Goal: Task Accomplishment & Management: Manage account settings

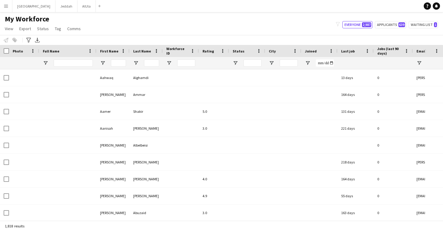
type input "**********"
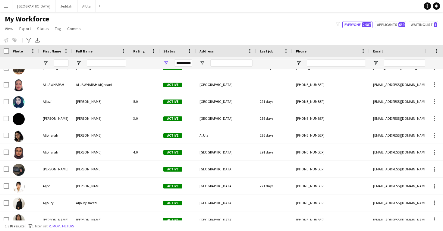
scroll to position [4258, 0]
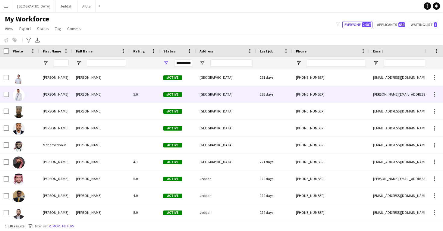
click at [114, 101] on div "[PERSON_NAME]" at bounding box center [100, 94] width 57 height 17
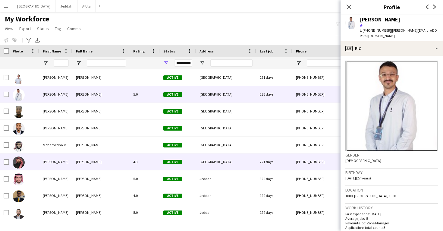
click at [242, 165] on div "[GEOGRAPHIC_DATA]" at bounding box center [226, 161] width 60 height 17
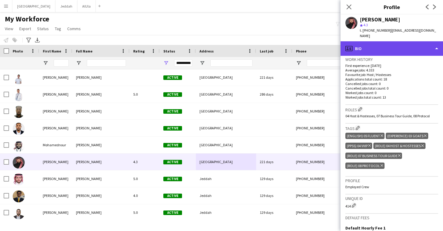
click at [370, 46] on div "profile Bio" at bounding box center [391, 48] width 102 height 14
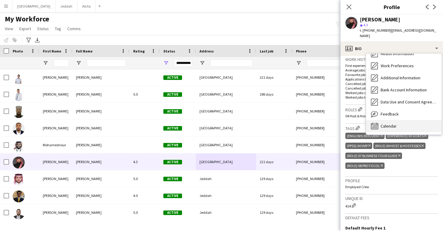
click at [387, 123] on span "Calendar" at bounding box center [389, 125] width 16 height 5
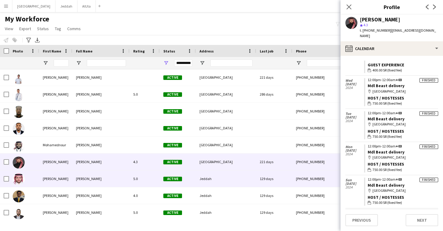
click at [312, 182] on div "[PHONE_NUMBER]" at bounding box center [330, 178] width 77 height 17
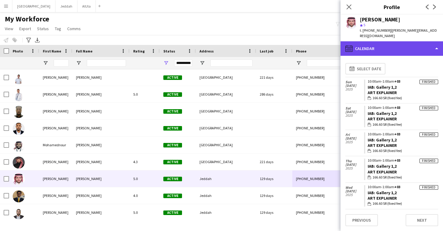
click at [386, 43] on div "calendar-full Calendar" at bounding box center [391, 48] width 102 height 14
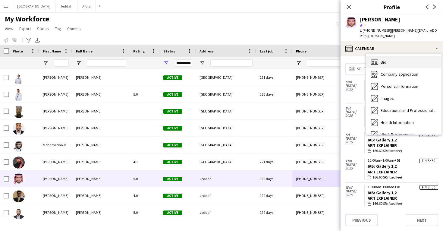
click at [389, 58] on div "Bio Bio" at bounding box center [403, 62] width 75 height 12
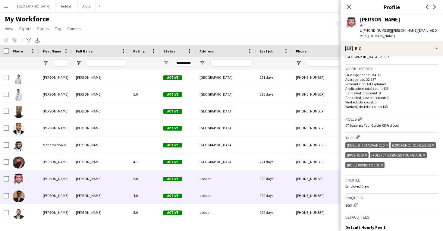
click at [302, 191] on div "[PHONE_NUMBER]" at bounding box center [330, 195] width 77 height 17
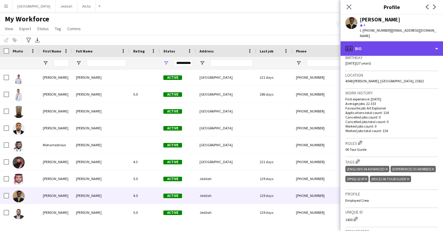
click at [367, 51] on div "profile Bio" at bounding box center [391, 48] width 102 height 14
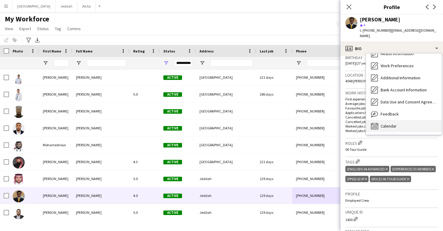
click at [384, 122] on div "Calendar Calendar" at bounding box center [403, 126] width 75 height 12
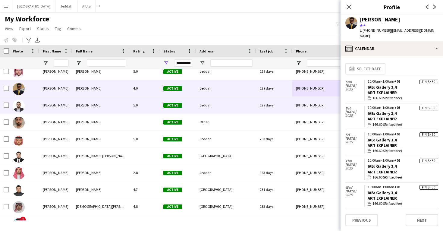
click at [232, 108] on div "Jeddah" at bounding box center [226, 105] width 60 height 17
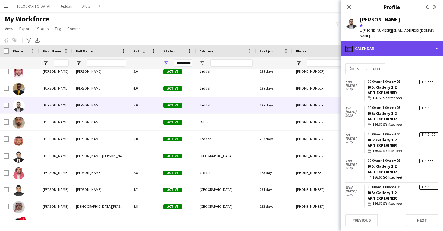
click at [384, 51] on div "calendar-full Calendar" at bounding box center [391, 48] width 102 height 14
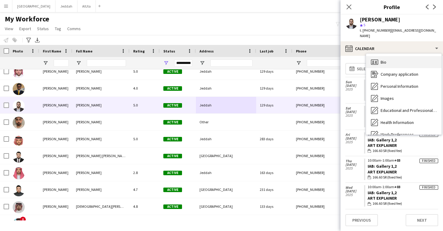
click at [387, 58] on div "Bio Bio" at bounding box center [403, 62] width 75 height 12
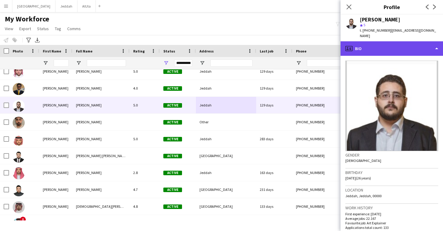
click at [381, 51] on div "profile Bio" at bounding box center [391, 48] width 102 height 14
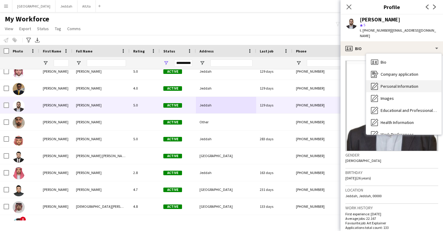
click at [384, 84] on span "Personal Information" at bounding box center [400, 85] width 38 height 5
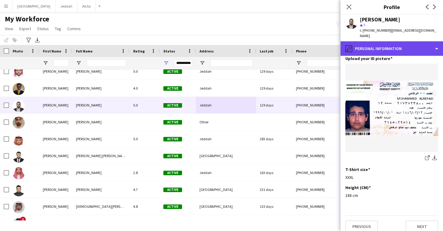
click at [397, 47] on div "pencil4 Personal Information" at bounding box center [391, 48] width 102 height 14
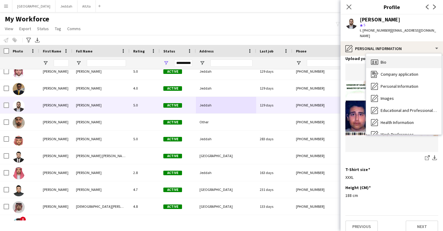
click at [394, 64] on div "Bio Bio" at bounding box center [403, 62] width 75 height 12
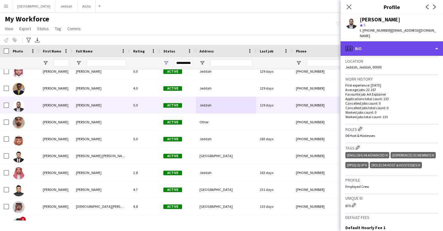
click at [386, 49] on div "profile Bio" at bounding box center [391, 48] width 102 height 14
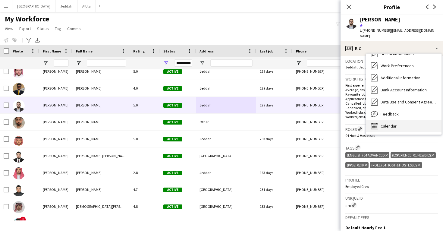
click at [393, 125] on span "Calendar" at bounding box center [389, 125] width 16 height 5
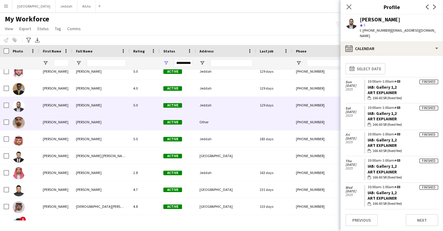
click at [313, 122] on div "[PHONE_NUMBER]" at bounding box center [330, 122] width 77 height 17
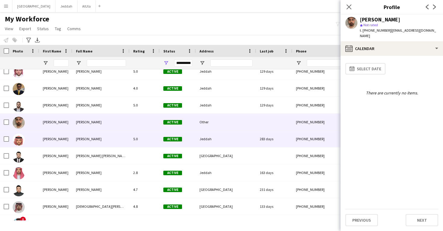
click at [304, 136] on div "[PHONE_NUMBER]" at bounding box center [330, 138] width 77 height 17
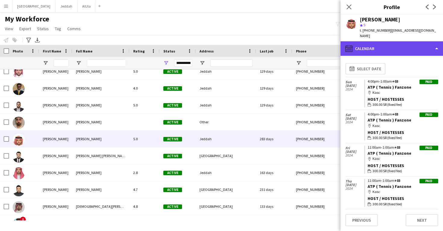
click at [391, 47] on div "calendar-full Calendar" at bounding box center [391, 48] width 102 height 14
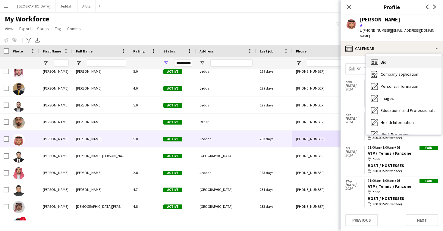
click at [396, 57] on div "Bio Bio" at bounding box center [403, 62] width 75 height 12
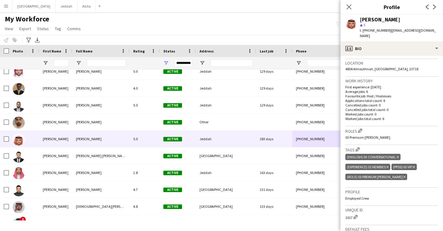
scroll to position [131, 0]
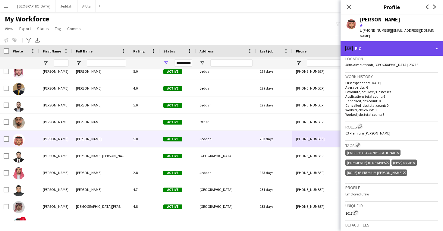
click at [376, 45] on div "profile Bio" at bounding box center [391, 48] width 102 height 14
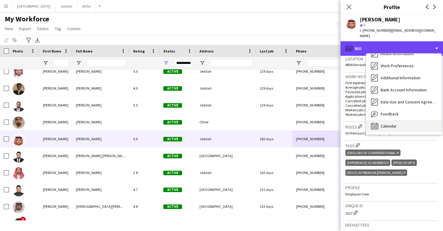
scroll to position [69, 0]
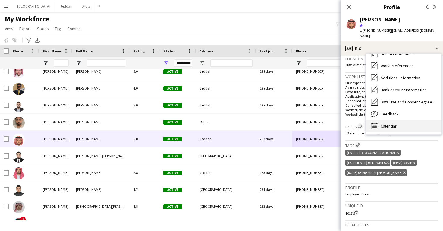
click at [390, 123] on span "Calendar" at bounding box center [389, 125] width 16 height 5
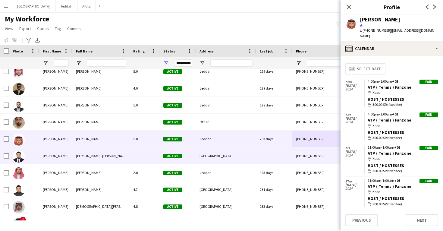
click at [290, 158] on div at bounding box center [274, 155] width 36 height 17
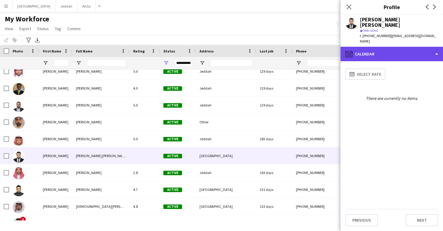
click at [382, 47] on div "calendar-full Calendar" at bounding box center [391, 54] width 102 height 14
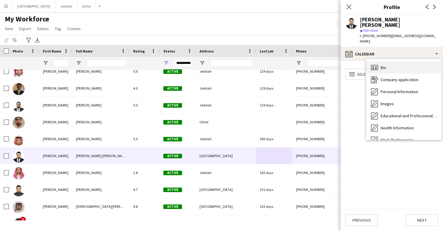
click at [384, 65] on span "Bio" at bounding box center [384, 67] width 6 height 5
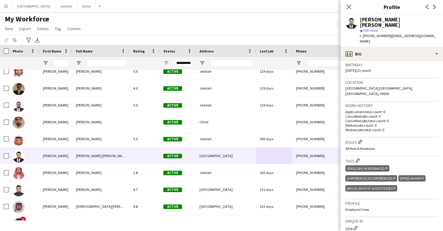
scroll to position [114, 0]
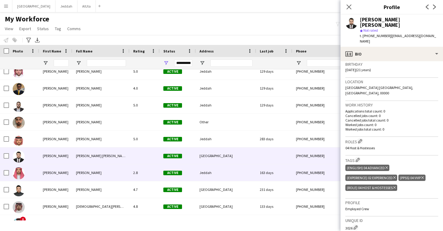
click at [271, 178] on div "163 days" at bounding box center [274, 172] width 36 height 17
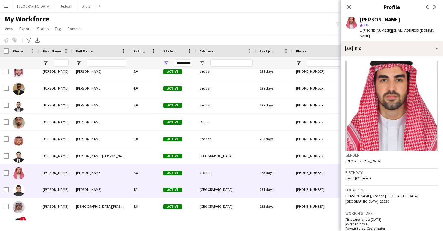
click at [280, 182] on div "231 days" at bounding box center [274, 189] width 36 height 17
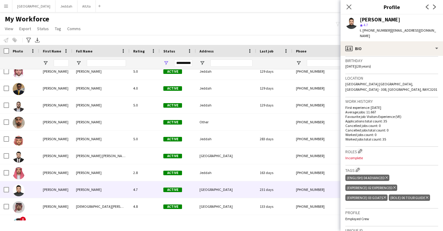
scroll to position [126, 0]
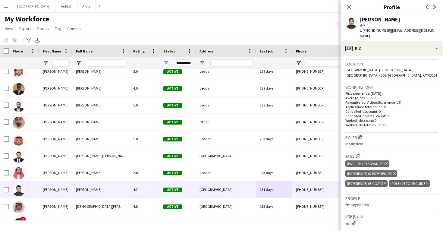
click at [359, 135] on app-icon "Edit crew company roles" at bounding box center [360, 137] width 4 height 4
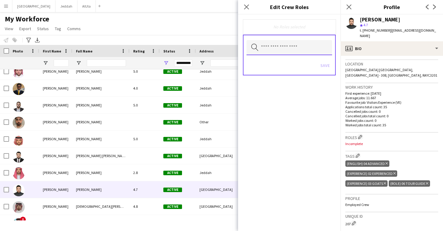
click at [291, 50] on input "text" at bounding box center [289, 47] width 86 height 15
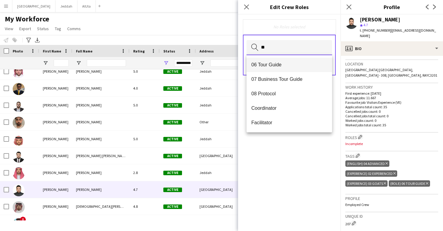
type input "**"
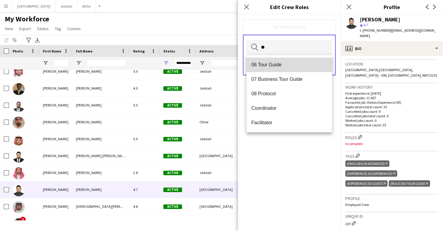
click at [291, 60] on mat-option "06 Tour Guide" at bounding box center [289, 65] width 86 height 14
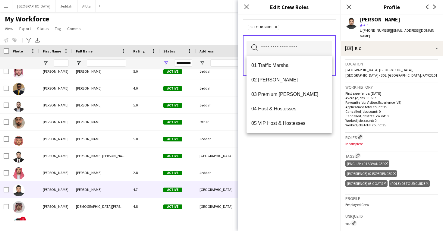
click at [298, 141] on div "06 Tour Guide Remove Search by role type Save" at bounding box center [289, 122] width 102 height 216
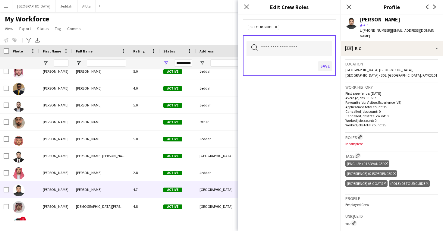
click at [326, 66] on button "Save" at bounding box center [325, 66] width 14 height 10
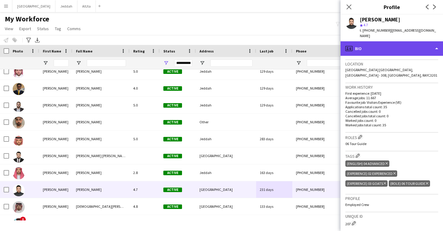
click at [367, 47] on div "profile Bio" at bounding box center [391, 48] width 102 height 14
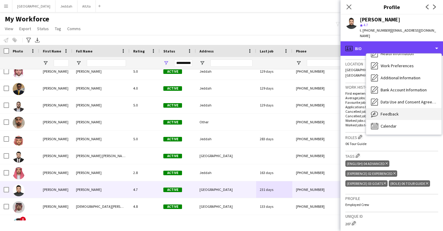
scroll to position [69, 0]
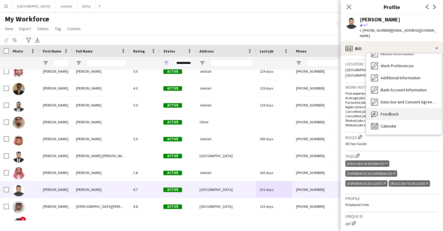
click at [400, 110] on div "Feedback Feedback" at bounding box center [403, 114] width 75 height 12
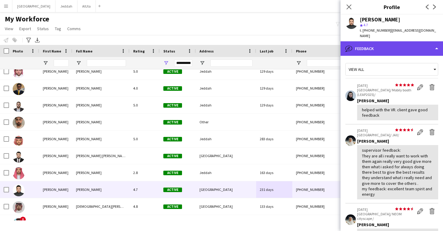
click at [396, 49] on div "bubble-pencil Feedback" at bounding box center [391, 48] width 102 height 14
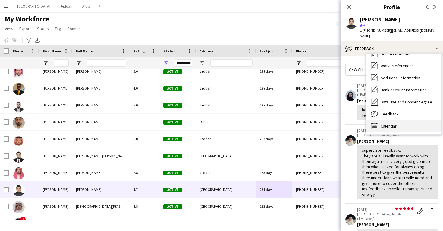
click at [401, 120] on div "Calendar Calendar" at bounding box center [403, 126] width 75 height 12
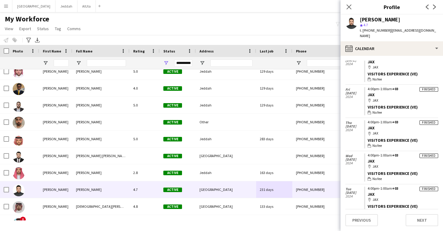
scroll to position [162, 0]
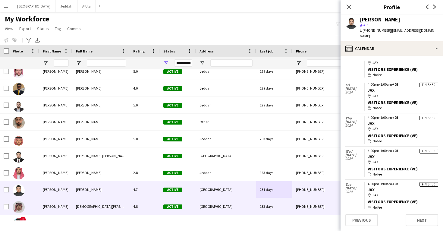
click at [271, 202] on div "133 days" at bounding box center [274, 206] width 36 height 17
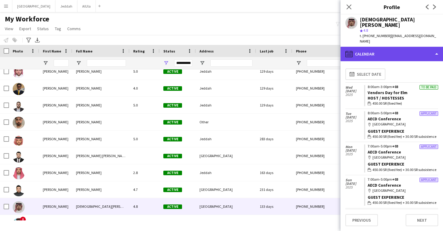
click at [395, 47] on div "calendar-full Calendar" at bounding box center [391, 54] width 102 height 14
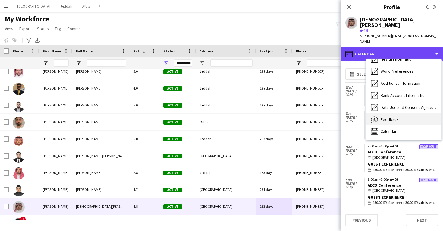
scroll to position [69, 0]
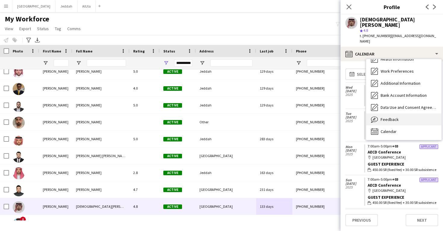
click at [400, 113] on div "Feedback Feedback" at bounding box center [403, 119] width 75 height 12
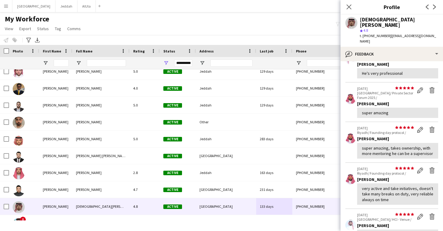
scroll to position [41, 0]
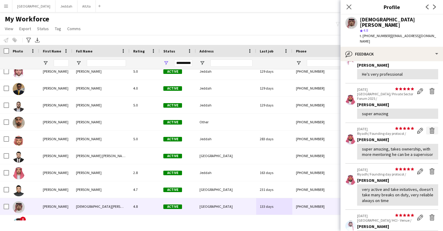
click at [431, 127] on app-icon "Delete feedback" at bounding box center [432, 130] width 6 height 6
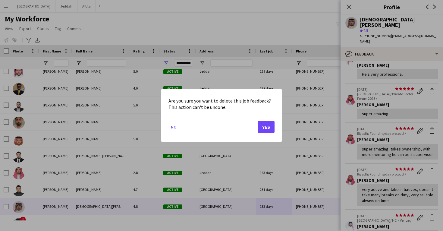
click at [262, 128] on button "Yes" at bounding box center [266, 127] width 17 height 12
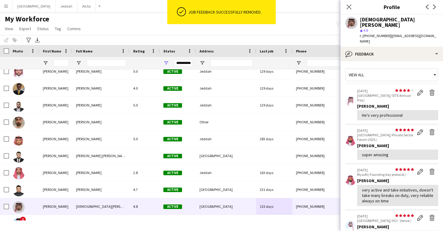
scroll to position [0, 0]
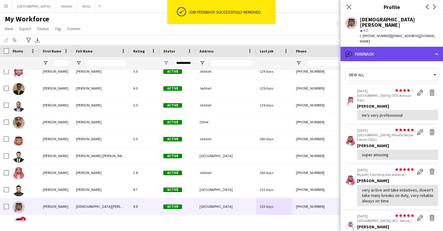
click at [380, 47] on div "bubble-pencil Feedback" at bounding box center [391, 54] width 102 height 14
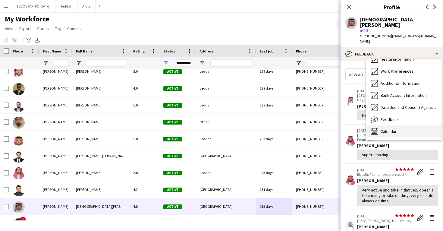
click at [399, 125] on div "Calendar Calendar" at bounding box center [403, 131] width 75 height 12
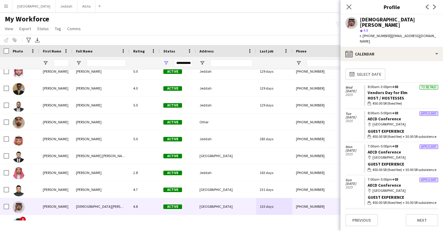
drag, startPoint x: 406, startPoint y: 80, endPoint x: 366, endPoint y: 81, distance: 39.8
click at [366, 85] on app-crew-calendar-job-card "To be paid 8:00am-3:00pm +03 Vendors Day for Elm Host / Hostesses wallet 450.00…" at bounding box center [401, 95] width 74 height 21
copy link "Vendors Day for Elm"
click at [380, 20] on div "[DEMOGRAPHIC_DATA][PERSON_NAME]" at bounding box center [399, 22] width 78 height 11
click at [380, 21] on div "[DEMOGRAPHIC_DATA][PERSON_NAME]" at bounding box center [399, 22] width 78 height 11
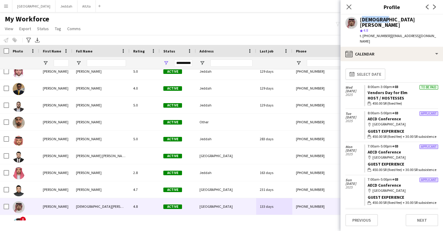
click at [380, 21] on div "[DEMOGRAPHIC_DATA][PERSON_NAME]" at bounding box center [399, 22] width 78 height 11
copy div "[DEMOGRAPHIC_DATA][PERSON_NAME]"
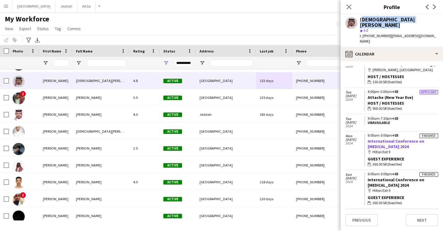
scroll to position [761, 0]
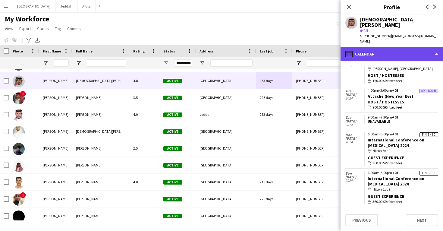
click at [378, 47] on div "calendar-full Calendar" at bounding box center [391, 54] width 102 height 14
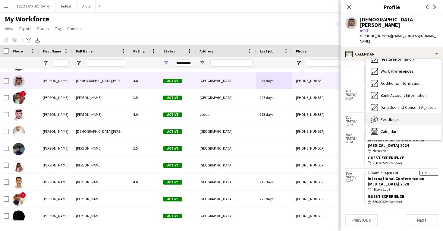
click at [390, 113] on div "Feedback Feedback" at bounding box center [403, 119] width 75 height 12
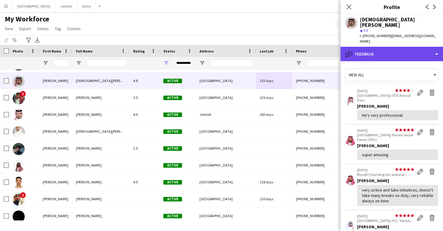
click at [375, 47] on div "bubble-pencil Feedback" at bounding box center [391, 54] width 102 height 14
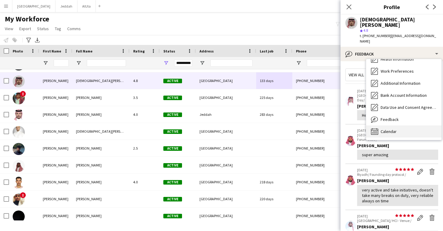
click at [389, 129] on span "Calendar" at bounding box center [389, 131] width 16 height 5
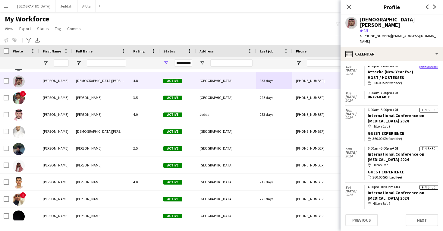
scroll to position [785, 0]
drag, startPoint x: 412, startPoint y: 148, endPoint x: 367, endPoint y: 143, distance: 45.2
click at [367, 147] on app-crew-calendar-job-card "Finished 6:00am-5:00pm +03 International Conference on [MEDICAL_DATA] 2024 map-…" at bounding box center [401, 163] width 74 height 33
copy link "International Conference on [MEDICAL_DATA] 2024"
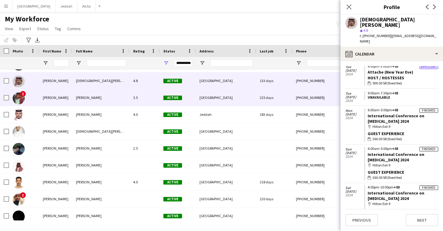
click at [205, 96] on span "[GEOGRAPHIC_DATA]" at bounding box center [215, 97] width 33 height 5
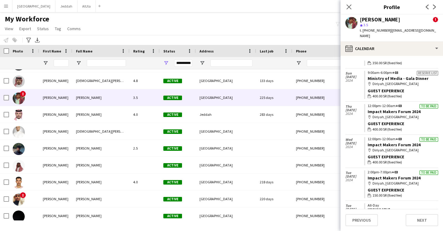
scroll to position [402, 0]
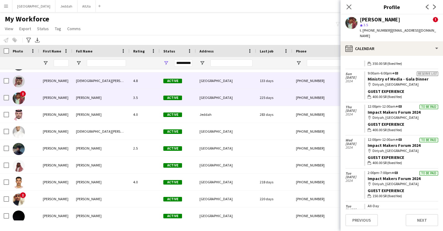
click at [268, 77] on div "133 days" at bounding box center [274, 80] width 36 height 17
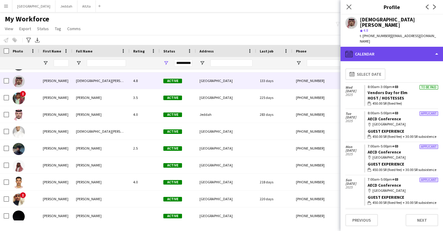
click at [373, 47] on div "calendar-full Calendar" at bounding box center [391, 54] width 102 height 14
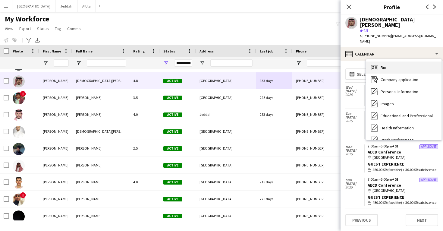
click at [381, 65] on span "Bio" at bounding box center [384, 67] width 6 height 5
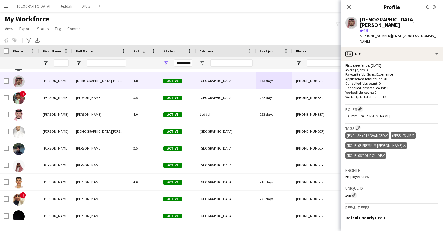
scroll to position [195, 0]
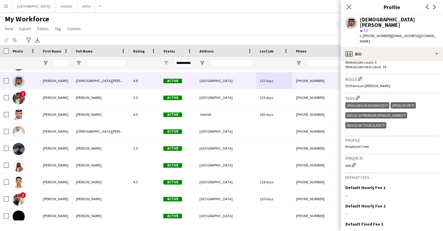
click at [356, 76] on h3 "Roles Edit crew company roles" at bounding box center [391, 79] width 93 height 6
click at [362, 77] on app-icon "Edit crew company roles" at bounding box center [360, 79] width 4 height 4
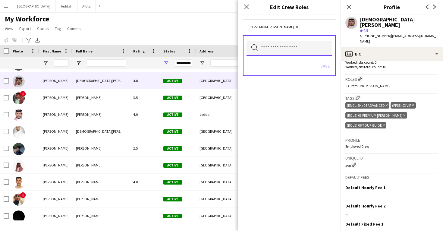
click at [287, 54] on input "text" at bounding box center [289, 48] width 86 height 15
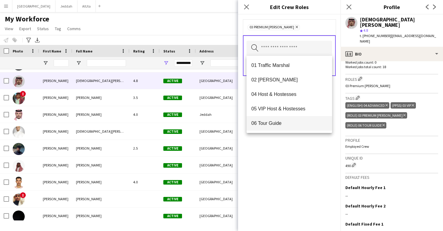
click at [289, 121] on span "06 Tour Guide" at bounding box center [289, 123] width 76 height 6
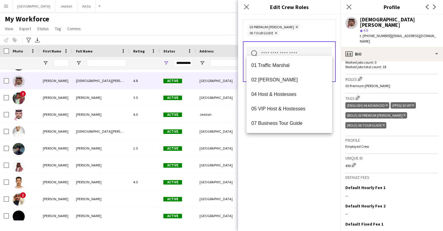
click at [298, 168] on div "03 Premium [PERSON_NAME] Remove 06 Tour Guide Remove Search by role type Save" at bounding box center [289, 122] width 102 height 216
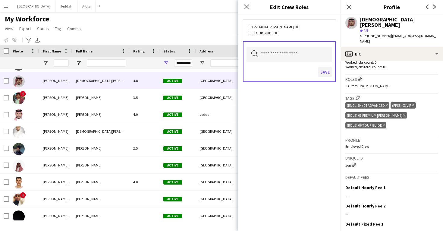
click at [325, 68] on button "Save" at bounding box center [325, 72] width 14 height 10
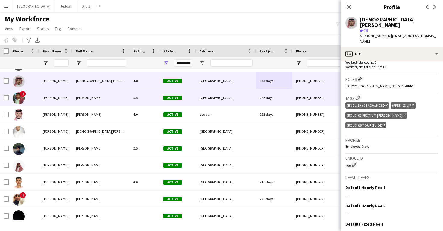
click at [233, 92] on div "[GEOGRAPHIC_DATA]" at bounding box center [226, 97] width 60 height 17
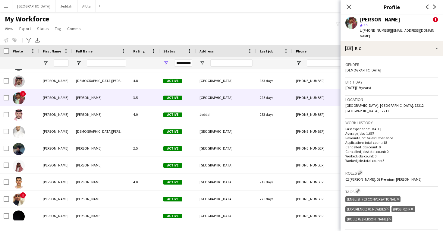
scroll to position [162, 0]
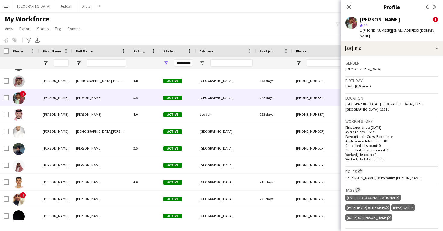
click at [356, 187] on button "Edit crew company tags" at bounding box center [358, 190] width 6 height 6
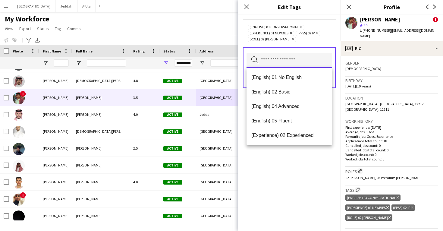
click at [280, 64] on input "text" at bounding box center [289, 60] width 86 height 15
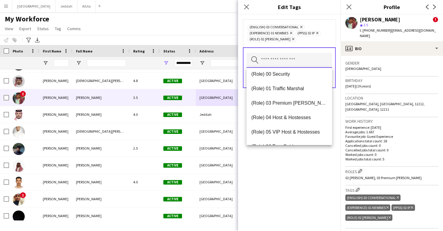
scroll to position [148, 0]
click at [288, 105] on span "(Role) 03 Premium [PERSON_NAME]" at bounding box center [289, 103] width 76 height 6
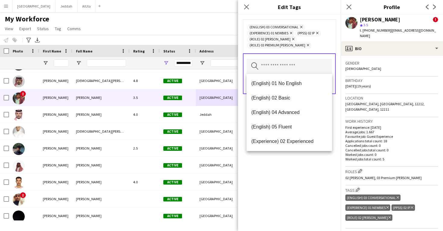
click at [301, 184] on div "(English) 03 Conversational Remove (Experience) 01 Newbies Remove (PPSS) 02 IP …" at bounding box center [289, 122] width 102 height 216
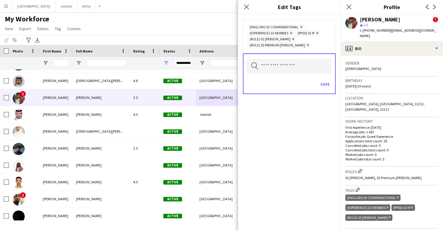
click at [290, 40] on icon "Remove" at bounding box center [292, 39] width 4 height 4
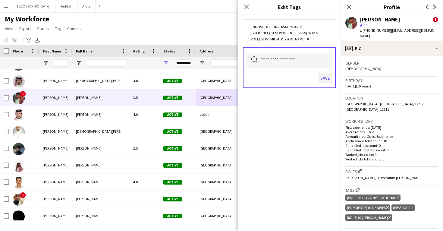
click at [324, 82] on button "Save" at bounding box center [325, 78] width 14 height 10
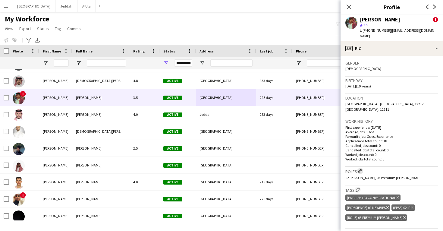
click at [363, 168] on button "Edit crew company roles" at bounding box center [360, 171] width 6 height 6
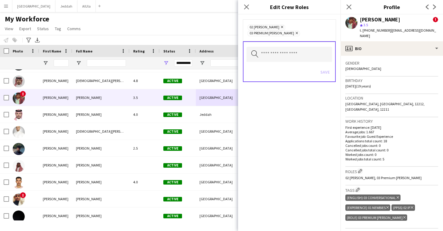
click at [279, 28] on icon "Remove" at bounding box center [281, 27] width 4 height 4
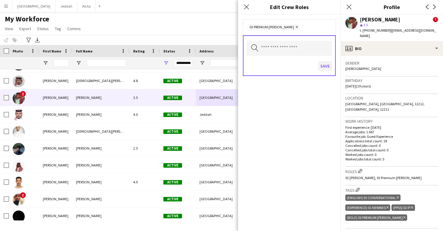
click at [321, 66] on button "Save" at bounding box center [325, 66] width 14 height 10
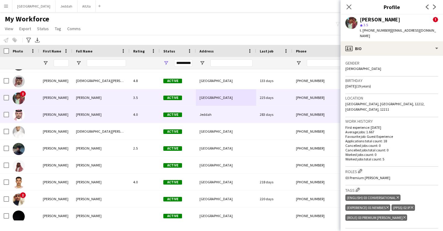
click at [306, 113] on div "[PHONE_NUMBER]" at bounding box center [330, 114] width 77 height 17
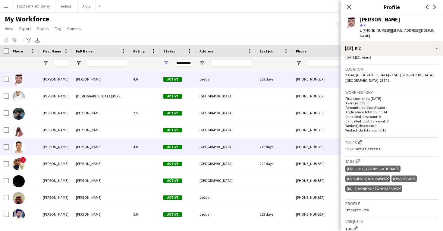
scroll to position [17343, 0]
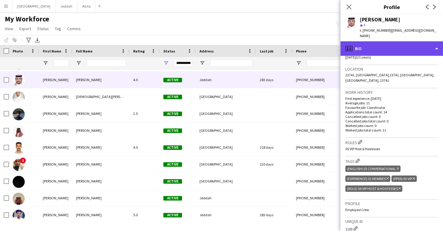
click at [384, 49] on div "profile Bio" at bounding box center [391, 48] width 102 height 14
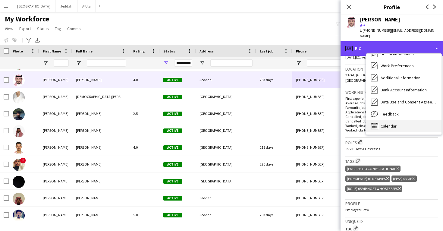
scroll to position [69, 0]
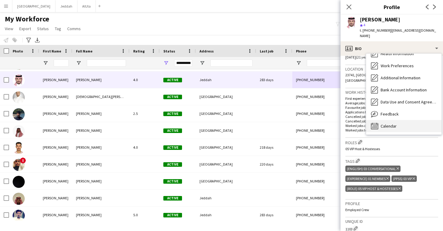
click at [391, 124] on span "Calendar" at bounding box center [389, 125] width 16 height 5
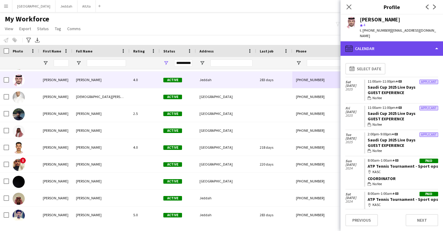
click at [390, 45] on div "calendar-full Calendar" at bounding box center [391, 48] width 102 height 14
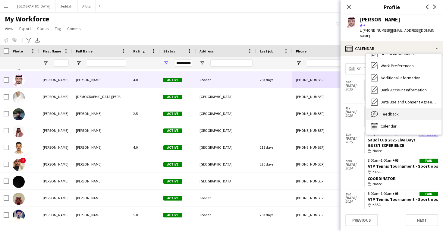
click at [399, 113] on div "Feedback Feedback" at bounding box center [403, 114] width 75 height 12
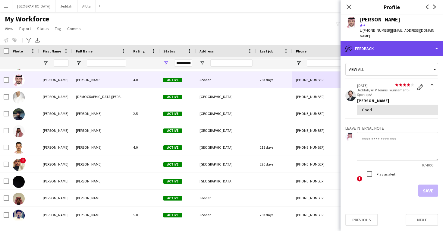
click at [386, 52] on div "bubble-pencil Feedback" at bounding box center [391, 48] width 102 height 14
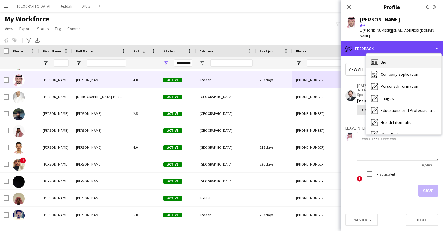
scroll to position [0, 0]
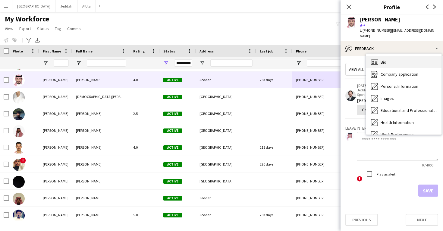
click at [379, 60] on div "Bio Bio" at bounding box center [403, 62] width 75 height 12
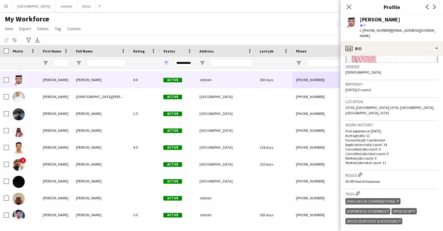
scroll to position [125, 0]
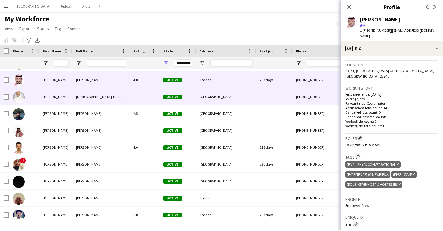
click at [304, 97] on div "[PHONE_NUMBER]" at bounding box center [330, 96] width 77 height 17
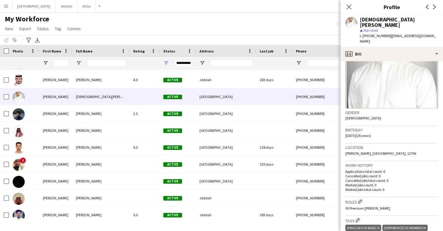
scroll to position [4, 0]
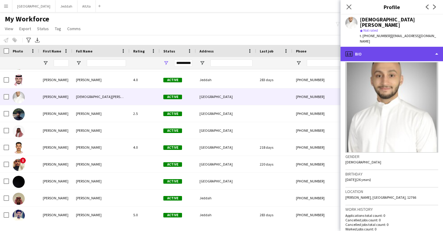
click at [373, 47] on div "profile Bio" at bounding box center [391, 54] width 102 height 14
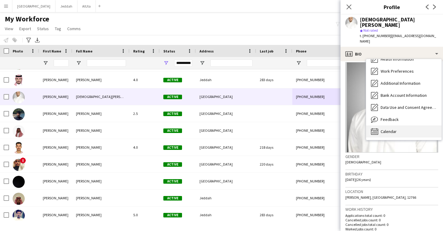
scroll to position [0, 0]
click at [394, 164] on span "Calendar" at bounding box center [389, 166] width 16 height 5
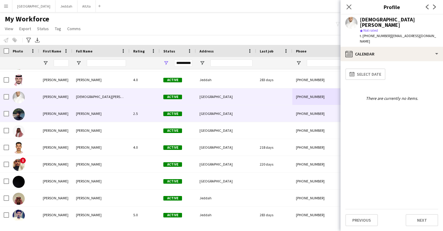
click at [288, 119] on div at bounding box center [274, 113] width 36 height 17
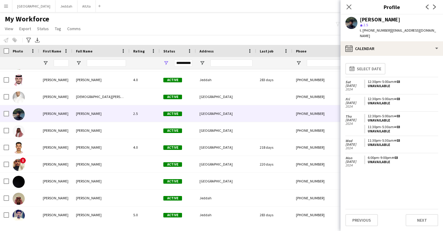
click at [371, 56] on app-calendar-tab "calendar-full Select date [DATE] 12:30pm-5:00am +03 Unavailable [DATE] 12:30pm-…" at bounding box center [391, 143] width 102 height 175
click at [372, 56] on app-calendar-tab "calendar-full Select date [DATE] 12:30pm-5:00am +03 Unavailable [DATE] 12:30pm-…" at bounding box center [391, 143] width 102 height 175
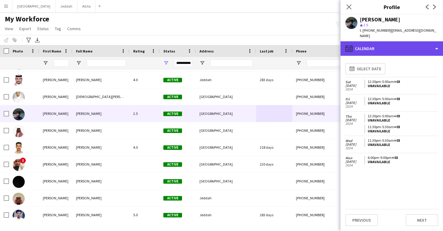
click at [373, 46] on div "calendar-full Calendar" at bounding box center [391, 48] width 102 height 14
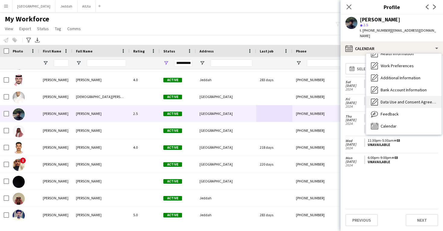
scroll to position [69, 0]
click at [393, 111] on span "Feedback" at bounding box center [390, 113] width 18 height 5
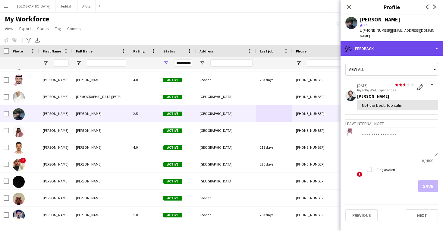
click at [388, 44] on div "bubble-pencil Feedback" at bounding box center [391, 48] width 102 height 14
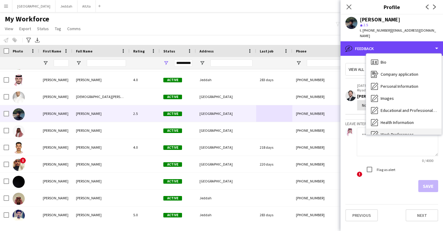
scroll to position [0, 0]
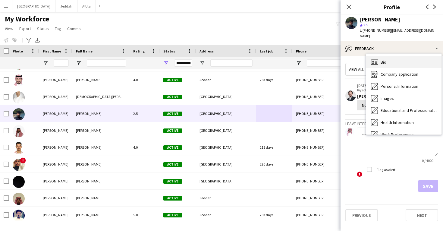
click at [393, 59] on div "Bio Bio" at bounding box center [403, 62] width 75 height 12
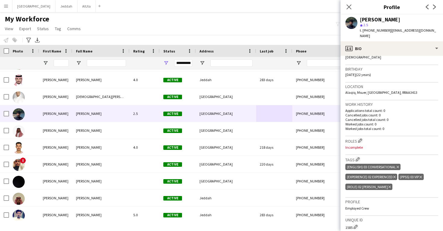
scroll to position [108, 0]
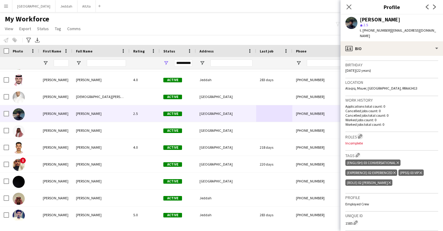
click at [360, 134] on app-icon "Edit crew company roles" at bounding box center [360, 136] width 4 height 4
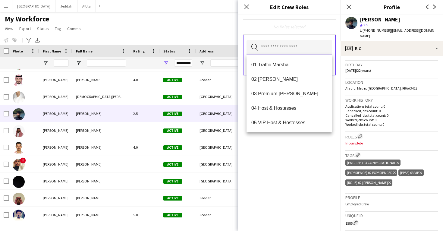
click at [300, 51] on input "text" at bounding box center [289, 47] width 86 height 15
click at [295, 81] on span "02 [PERSON_NAME]" at bounding box center [289, 79] width 76 height 6
click at [294, 154] on div "02 [PERSON_NAME] Remove Search by role type Save" at bounding box center [289, 122] width 102 height 216
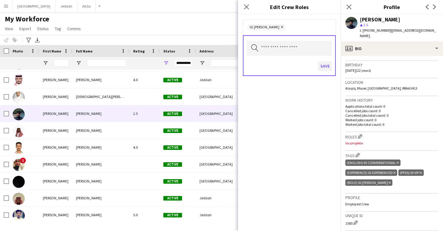
click at [320, 68] on button "Save" at bounding box center [325, 66] width 14 height 10
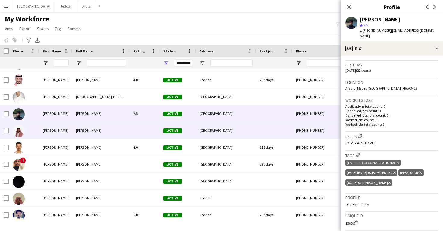
click at [265, 137] on div at bounding box center [274, 130] width 36 height 17
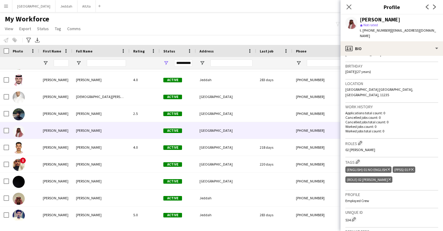
scroll to position [107, 0]
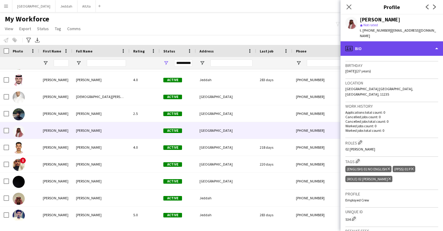
click at [389, 46] on div "profile Bio" at bounding box center [391, 48] width 102 height 14
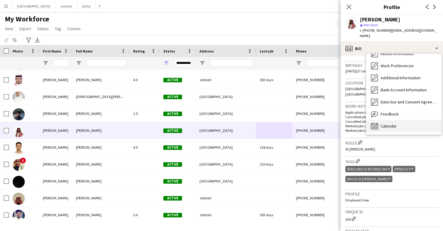
scroll to position [69, 0]
click at [403, 120] on div "Calendar Calendar" at bounding box center [403, 126] width 75 height 12
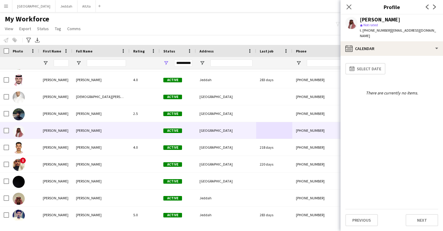
click at [388, 56] on app-calendar-tab "calendar-full Select date There are currently no items. Previous Next" at bounding box center [391, 143] width 102 height 175
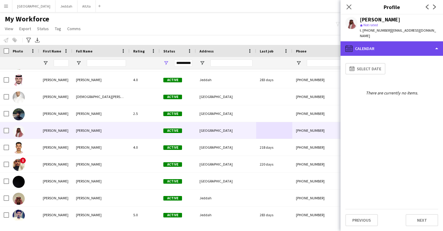
click at [388, 46] on div "calendar-full Calendar" at bounding box center [391, 48] width 102 height 14
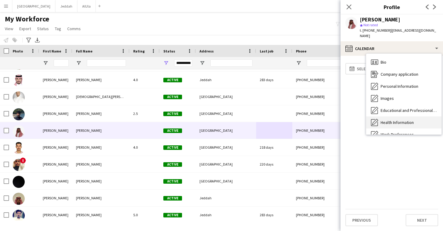
scroll to position [0, 0]
click at [390, 56] on div "Bio Bio" at bounding box center [403, 62] width 75 height 12
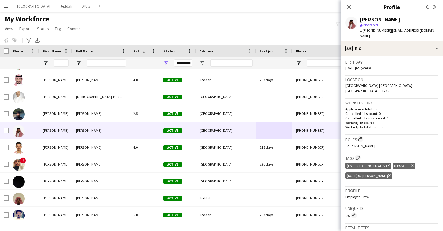
scroll to position [113, 0]
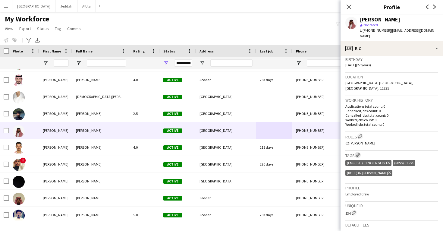
click at [360, 153] on app-icon "Edit crew company tags" at bounding box center [358, 155] width 4 height 4
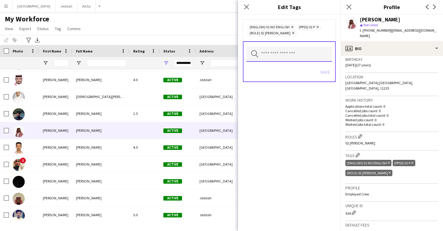
click at [301, 60] on input "text" at bounding box center [289, 54] width 86 height 15
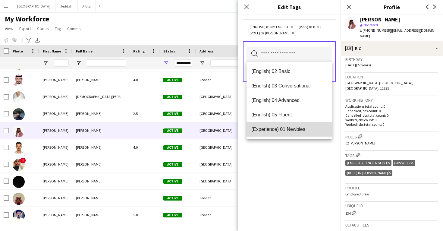
click at [309, 130] on span "(Experience) 01 Newbies" at bounding box center [289, 129] width 76 height 6
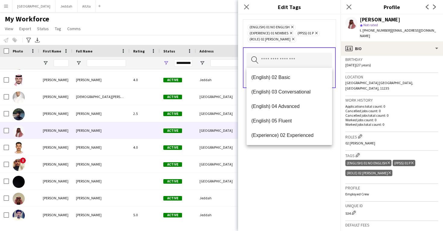
click at [312, 199] on div "(English) 01 No English Remove (Experience) 01 Newbies Remove (PPSS) 01 P Remov…" at bounding box center [289, 122] width 102 height 216
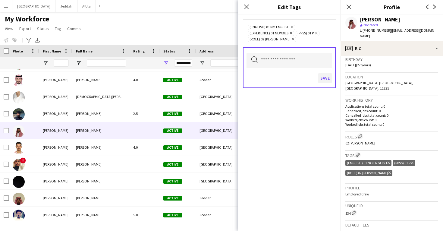
click at [324, 82] on button "Save" at bounding box center [325, 78] width 14 height 10
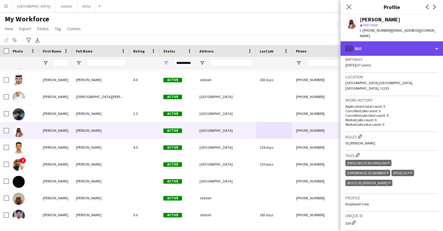
click at [381, 41] on div "profile Bio" at bounding box center [391, 48] width 102 height 14
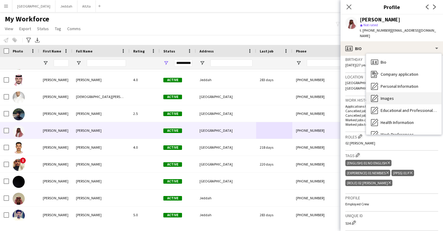
click at [388, 96] on span "Images" at bounding box center [387, 98] width 13 height 5
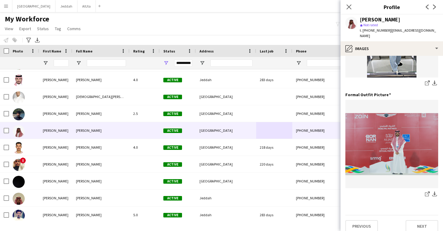
scroll to position [190, 0]
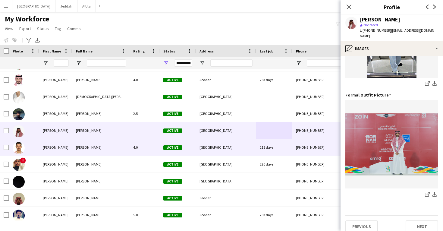
click at [308, 148] on div "[PHONE_NUMBER]" at bounding box center [330, 147] width 77 height 17
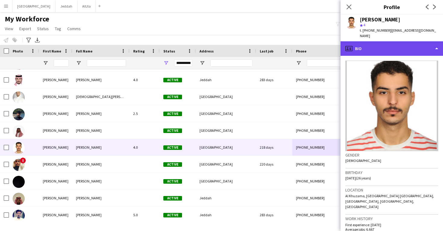
click at [402, 41] on div "profile Bio" at bounding box center [391, 48] width 102 height 14
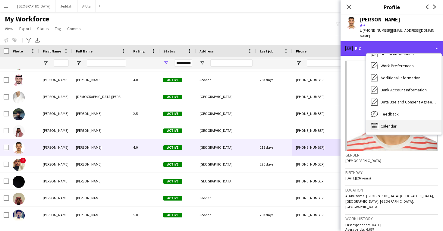
scroll to position [69, 0]
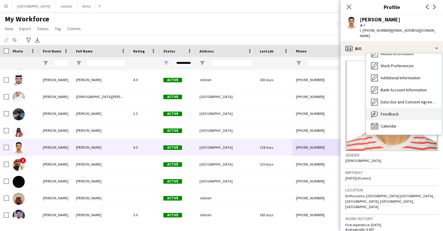
click at [406, 108] on div "Feedback Feedback" at bounding box center [403, 114] width 75 height 12
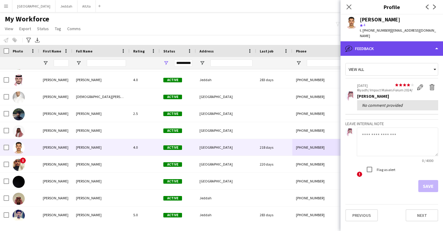
click at [396, 48] on div "bubble-pencil Feedback" at bounding box center [391, 48] width 102 height 14
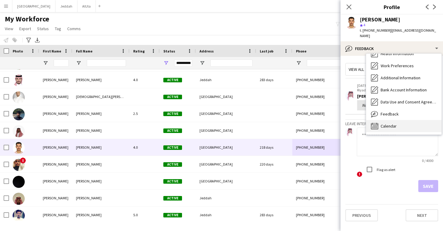
click at [403, 120] on div "Calendar Calendar" at bounding box center [403, 126] width 75 height 12
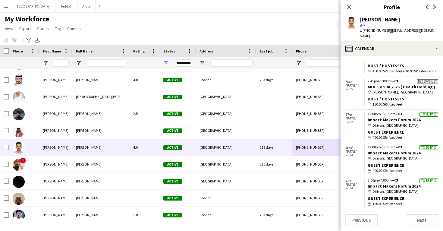
scroll to position [736, 0]
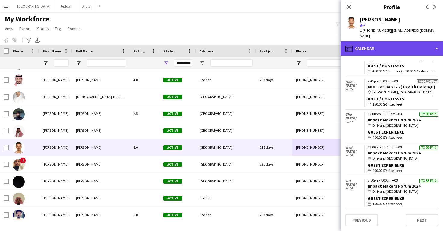
click at [399, 45] on div "calendar-full Calendar" at bounding box center [391, 48] width 102 height 14
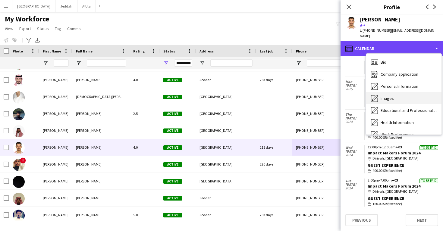
scroll to position [0, 0]
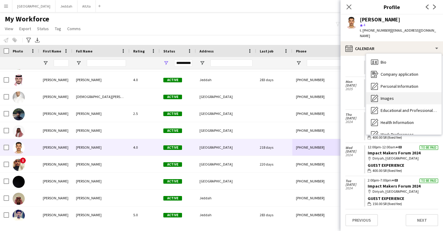
click at [403, 92] on div "Images Images" at bounding box center [403, 98] width 75 height 12
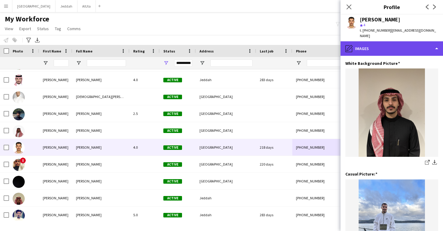
click at [394, 46] on div "pencil4 Images" at bounding box center [391, 48] width 102 height 14
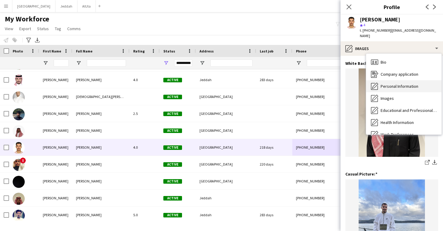
click at [398, 80] on div "Personal Information Personal Information" at bounding box center [403, 86] width 75 height 12
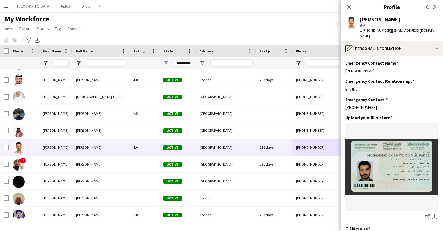
scroll to position [240, 0]
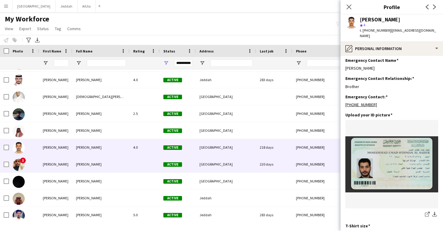
click at [305, 170] on div "[PHONE_NUMBER]" at bounding box center [330, 164] width 77 height 17
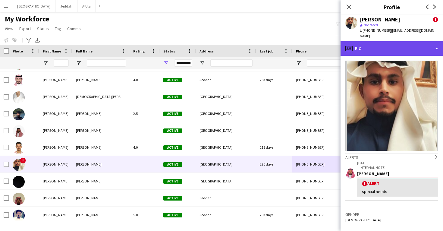
click at [386, 42] on div "profile Bio" at bounding box center [391, 48] width 102 height 14
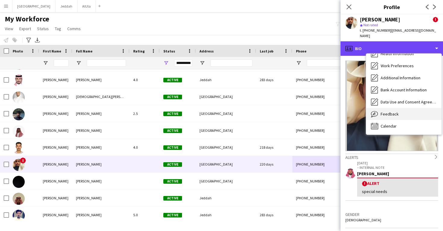
scroll to position [69, 0]
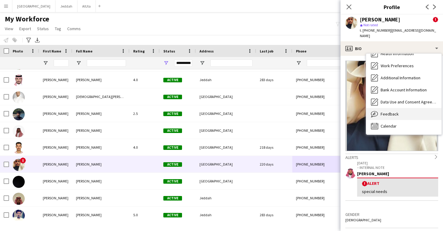
click at [392, 112] on div "Feedback Feedback" at bounding box center [403, 114] width 75 height 12
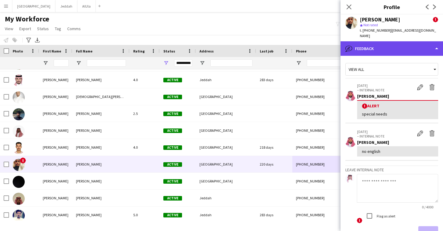
click at [380, 42] on div "bubble-pencil Feedback" at bounding box center [391, 48] width 102 height 14
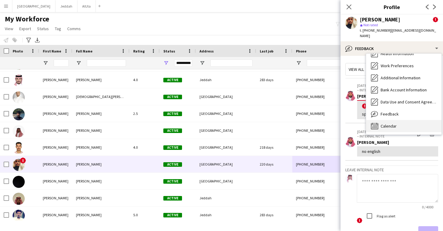
click at [389, 120] on div "Calendar Calendar" at bounding box center [403, 126] width 75 height 12
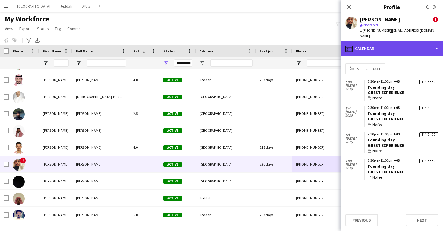
click at [388, 42] on div "calendar-full Calendar" at bounding box center [391, 48] width 102 height 14
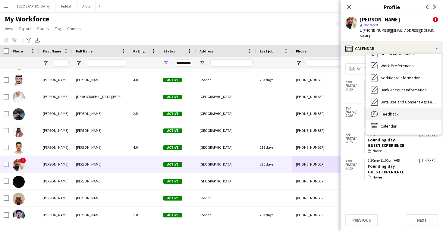
click at [388, 111] on span "Feedback" at bounding box center [390, 113] width 18 height 5
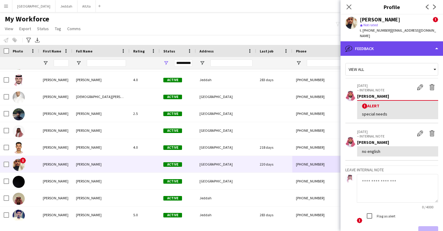
click at [385, 45] on div "bubble-pencil Feedback" at bounding box center [391, 48] width 102 height 14
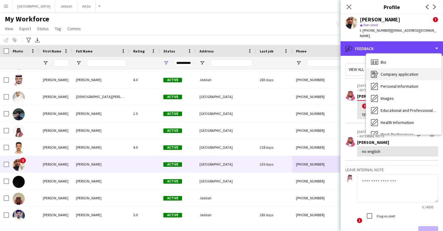
scroll to position [0, 0]
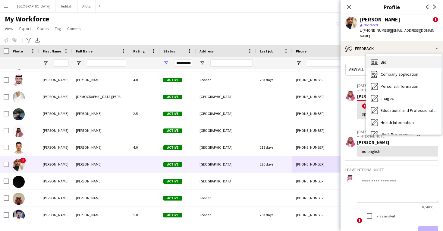
click at [392, 61] on div "Bio Bio" at bounding box center [403, 62] width 75 height 12
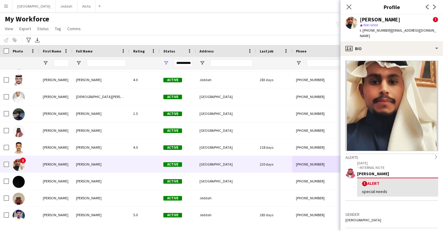
click at [369, 21] on div "[PERSON_NAME]" at bounding box center [380, 19] width 40 height 5
copy div "[PERSON_NAME]"
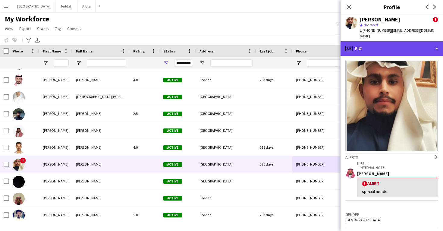
click at [374, 41] on div "profile Bio" at bounding box center [391, 48] width 102 height 14
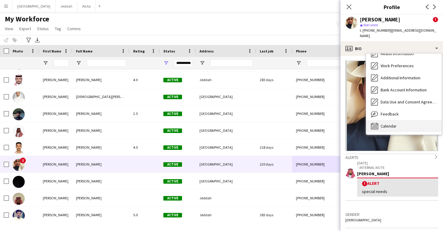
scroll to position [69, 0]
click at [384, 120] on div "Calendar Calendar" at bounding box center [403, 126] width 75 height 12
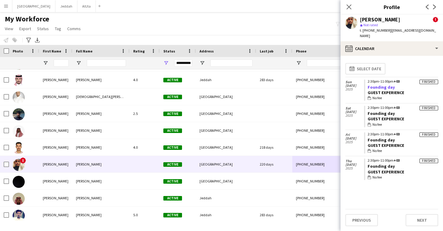
drag, startPoint x: 395, startPoint y: 80, endPoint x: 368, endPoint y: 82, distance: 27.7
click at [368, 82] on app-crew-calendar-job-card "Finished 2:30pm-11:00pm +03 Founding day Guest Experience wallet No fee" at bounding box center [401, 90] width 74 height 21
copy link "Founding day"
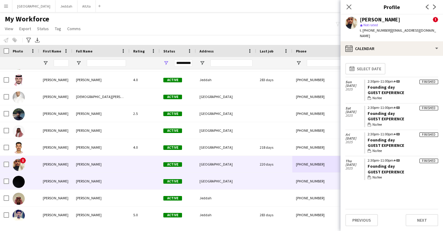
click at [227, 179] on div "[GEOGRAPHIC_DATA]" at bounding box center [226, 181] width 60 height 17
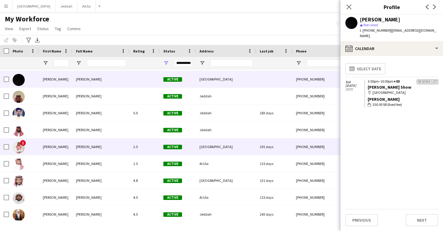
scroll to position [17446, 0]
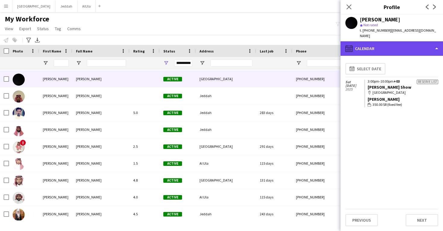
click at [391, 41] on div "calendar-full Calendar" at bounding box center [391, 48] width 102 height 14
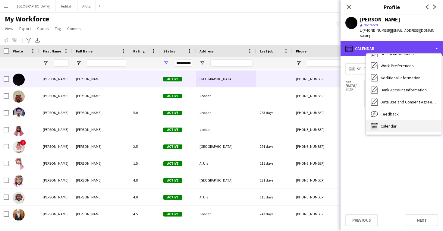
scroll to position [69, 0]
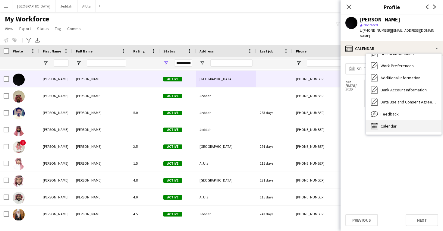
click at [399, 120] on div "Calendar Calendar" at bounding box center [403, 126] width 75 height 12
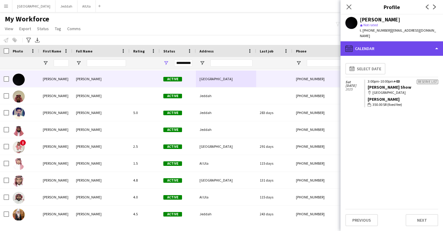
click at [394, 46] on div "calendar-full Calendar" at bounding box center [391, 48] width 102 height 14
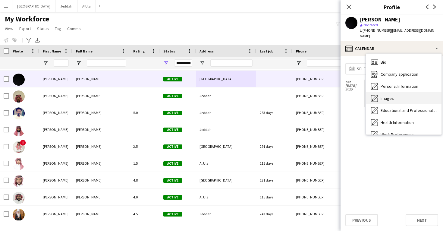
click at [389, 96] on div "Images Images" at bounding box center [403, 98] width 75 height 12
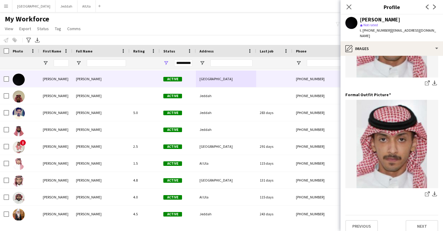
scroll to position [190, 0]
click at [383, 34] on div "[PERSON_NAME] star Not rated t. [PHONE_NUMBER] | [EMAIL_ADDRESS][DOMAIN_NAME]" at bounding box center [391, 27] width 102 height 27
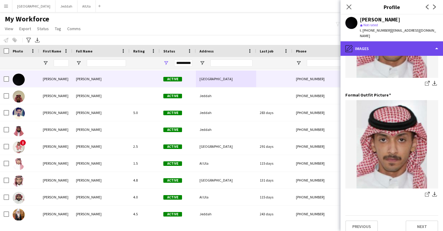
click at [383, 41] on div "pencil4 Images" at bounding box center [391, 48] width 102 height 14
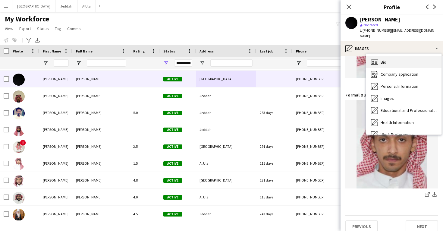
click at [389, 60] on div "Bio Bio" at bounding box center [403, 62] width 75 height 12
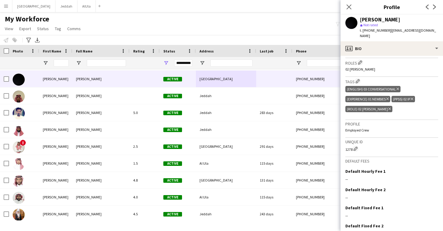
scroll to position [115, 0]
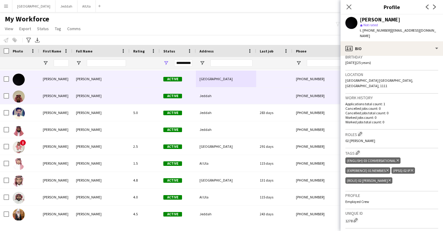
click at [290, 98] on div at bounding box center [274, 95] width 36 height 17
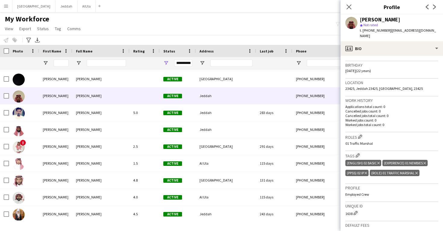
scroll to position [108, 0]
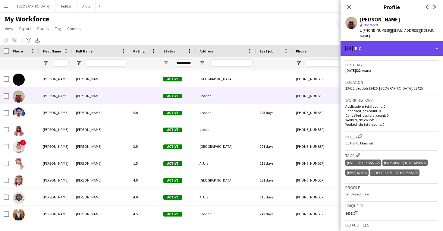
click at [378, 45] on div "profile Bio" at bounding box center [391, 48] width 102 height 14
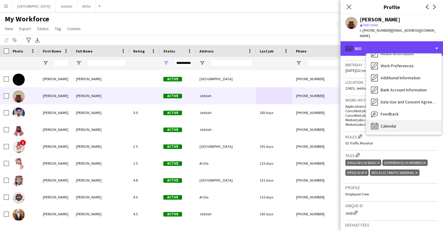
scroll to position [69, 0]
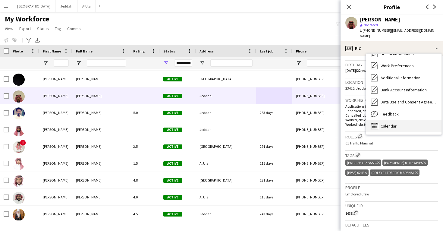
click at [392, 120] on div "Calendar Calendar" at bounding box center [403, 126] width 75 height 12
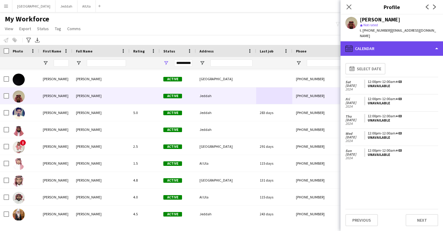
click at [381, 48] on div "calendar-full Calendar" at bounding box center [391, 48] width 102 height 14
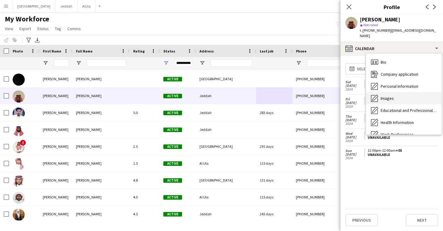
click at [385, 96] on span "Images" at bounding box center [387, 98] width 13 height 5
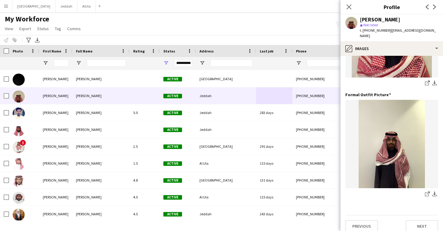
scroll to position [190, 0]
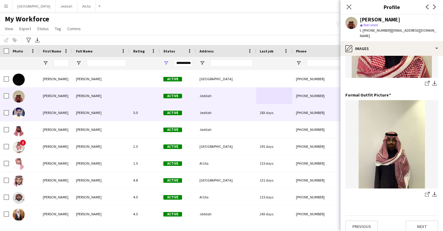
click at [246, 109] on div "Jeddah" at bounding box center [226, 112] width 60 height 17
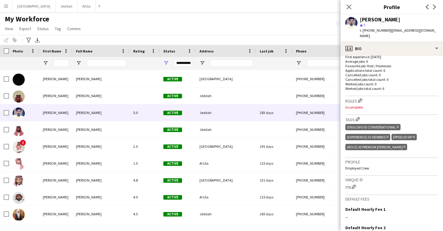
scroll to position [163, 0]
click at [361, 98] on app-icon "Edit crew company roles" at bounding box center [360, 100] width 4 height 4
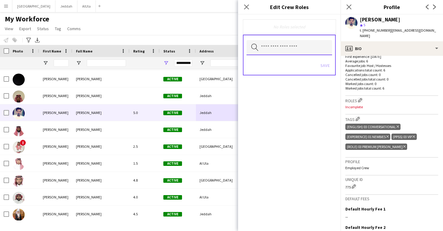
click at [302, 41] on input "text" at bounding box center [289, 47] width 86 height 15
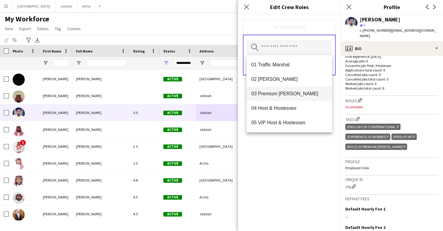
click at [293, 93] on span "03 Premium [PERSON_NAME]" at bounding box center [289, 94] width 76 height 6
click at [290, 175] on div "03 Premium [PERSON_NAME] Remove Search by role type Save" at bounding box center [289, 122] width 102 height 216
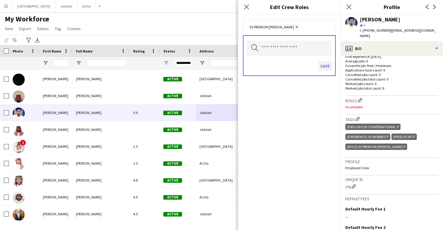
click at [327, 66] on button "Save" at bounding box center [325, 66] width 14 height 10
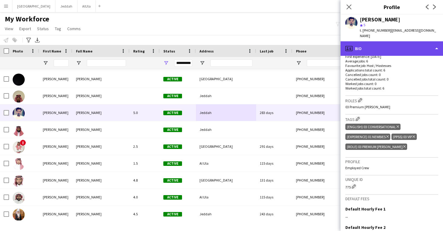
click at [369, 42] on div "profile Bio" at bounding box center [391, 48] width 102 height 14
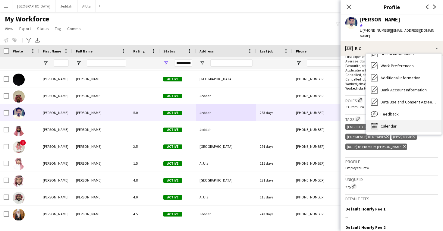
scroll to position [69, 0]
click at [388, 120] on div "Calendar Calendar" at bounding box center [403, 126] width 75 height 12
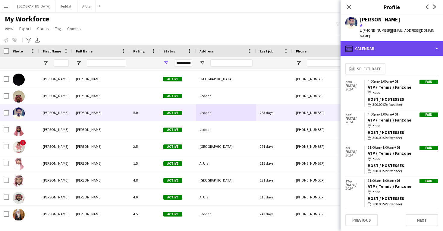
click at [380, 41] on div "calendar-full Calendar" at bounding box center [391, 48] width 102 height 14
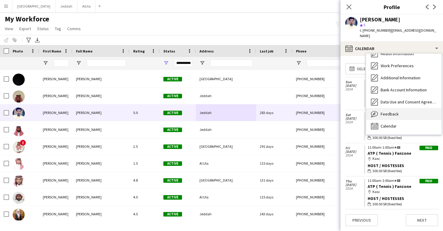
click at [390, 111] on span "Feedback" at bounding box center [390, 113] width 18 height 5
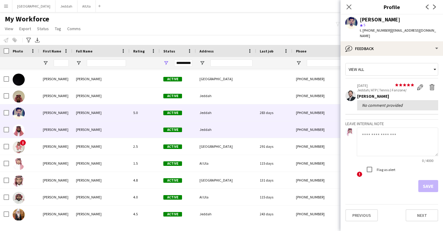
click at [309, 130] on div "[PHONE_NUMBER]" at bounding box center [330, 129] width 77 height 17
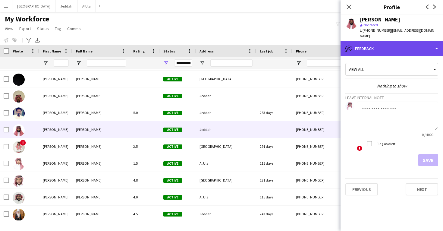
click at [403, 42] on div "bubble-pencil Feedback" at bounding box center [391, 48] width 102 height 14
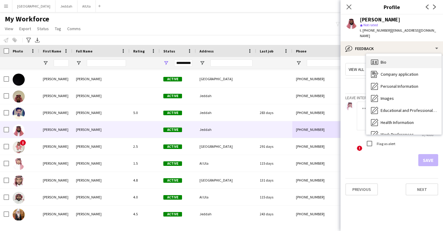
click at [405, 56] on div "Bio Bio" at bounding box center [403, 62] width 75 height 12
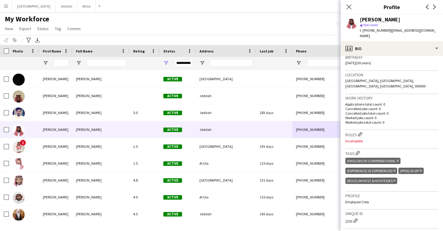
scroll to position [118, 0]
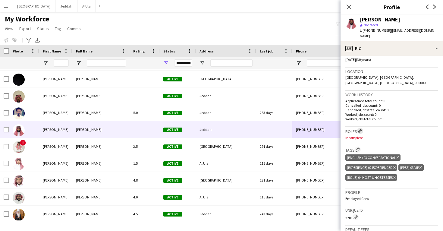
click at [360, 129] on app-icon "Edit crew company roles" at bounding box center [360, 131] width 4 height 4
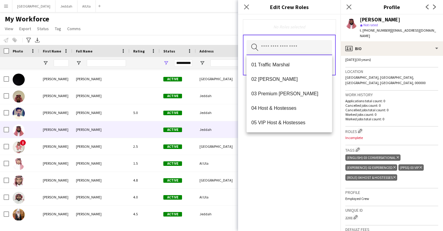
click at [306, 52] on input "text" at bounding box center [289, 47] width 86 height 15
click at [297, 102] on mat-option "04 Host & Hostesses" at bounding box center [289, 108] width 86 height 14
click at [299, 158] on div "04 Host & Hostesses Remove Search by role type Save" at bounding box center [289, 122] width 102 height 216
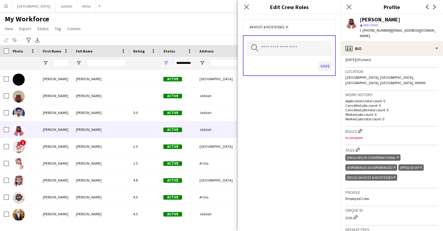
click at [327, 69] on button "Save" at bounding box center [325, 66] width 14 height 10
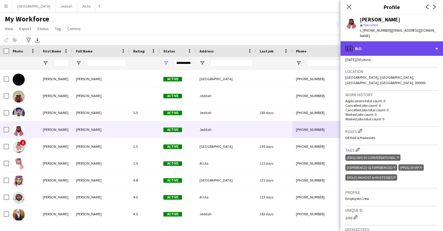
click at [359, 41] on div "profile Bio" at bounding box center [391, 48] width 102 height 14
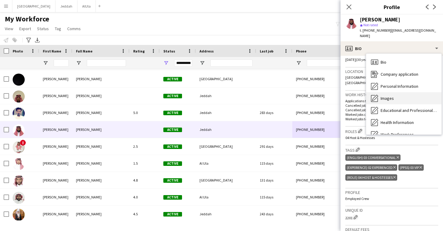
click at [390, 96] on span "Images" at bounding box center [387, 98] width 13 height 5
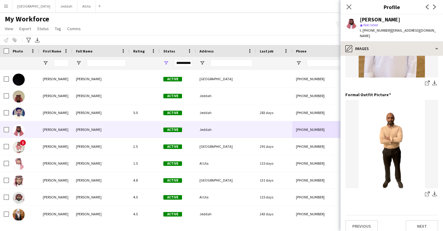
scroll to position [190, 0]
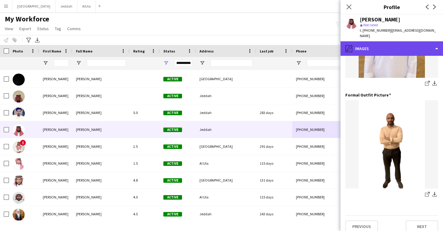
click at [372, 41] on div "pencil4 Images" at bounding box center [391, 48] width 102 height 14
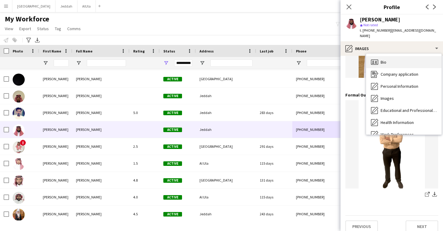
click at [372, 56] on div "Bio Bio" at bounding box center [403, 62] width 75 height 12
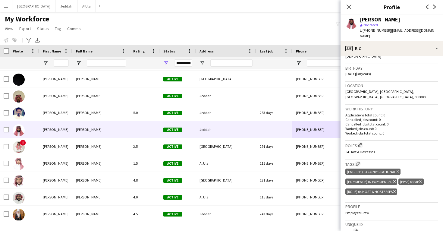
scroll to position [105, 0]
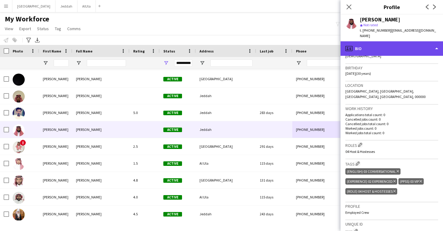
click at [360, 42] on div "profile Bio" at bounding box center [391, 48] width 102 height 14
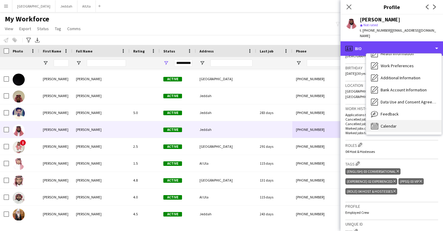
scroll to position [69, 0]
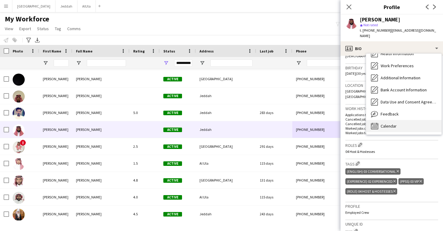
click at [397, 123] on div "Calendar Calendar" at bounding box center [403, 126] width 75 height 12
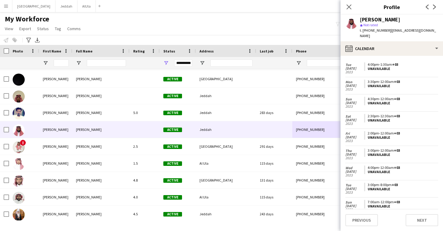
scroll to position [824, 0]
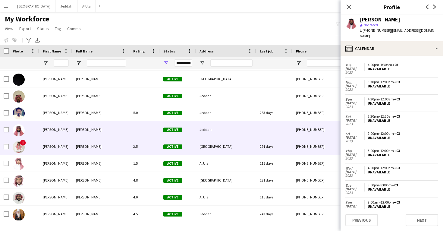
click at [315, 148] on div "[PHONE_NUMBER]" at bounding box center [330, 146] width 77 height 17
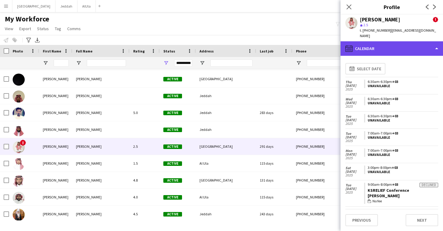
click at [398, 44] on div "calendar-full Calendar" at bounding box center [391, 48] width 102 height 14
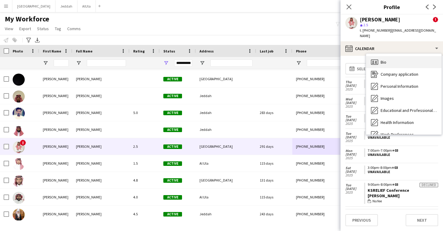
click at [399, 59] on div "Bio Bio" at bounding box center [403, 62] width 75 height 12
